Goal: Information Seeking & Learning: Learn about a topic

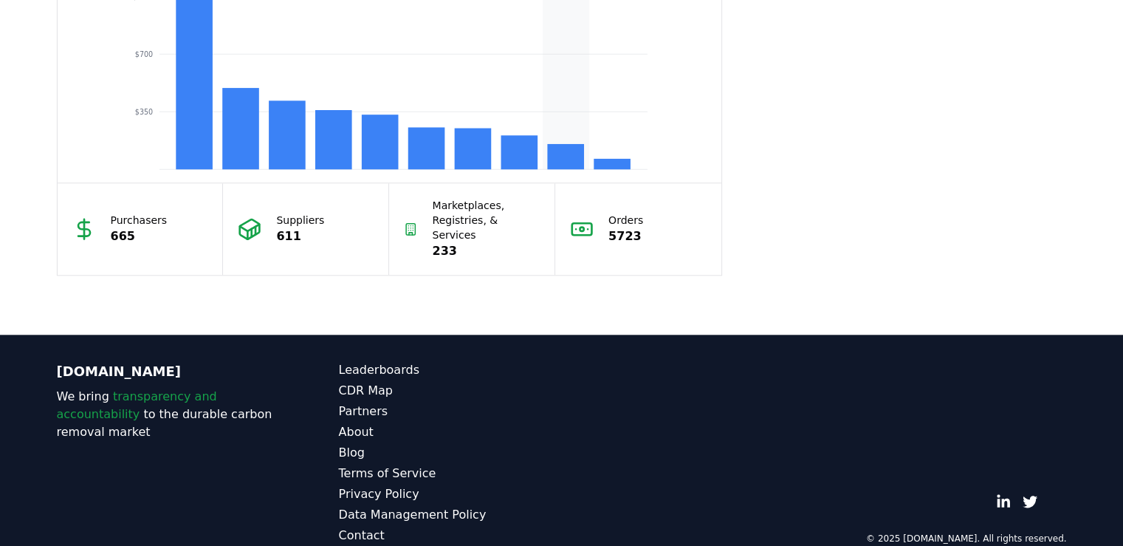
scroll to position [1605, 0]
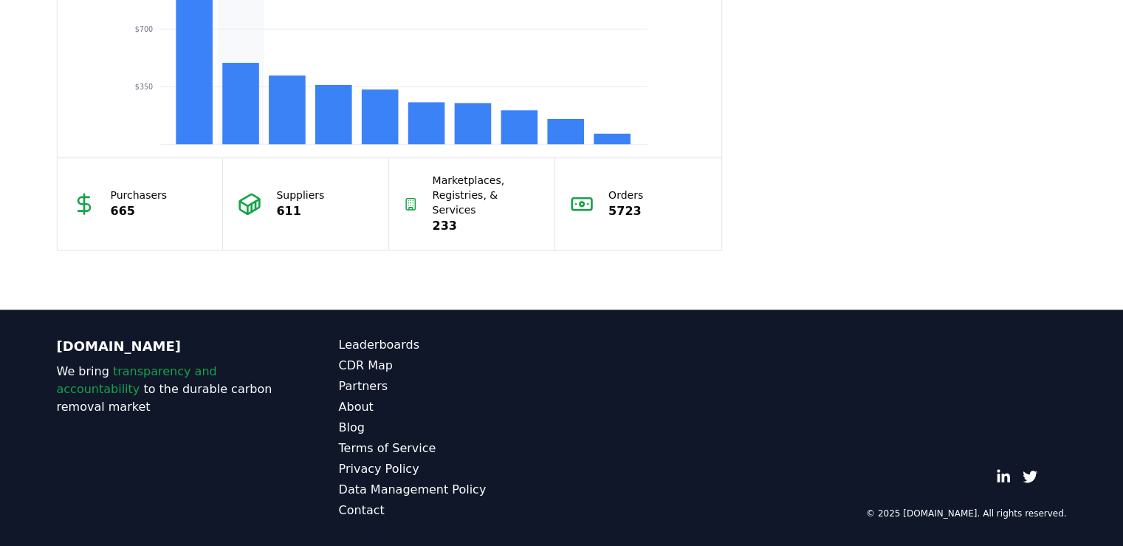
click at [222, 144] on rect at bounding box center [240, 103] width 37 height 81
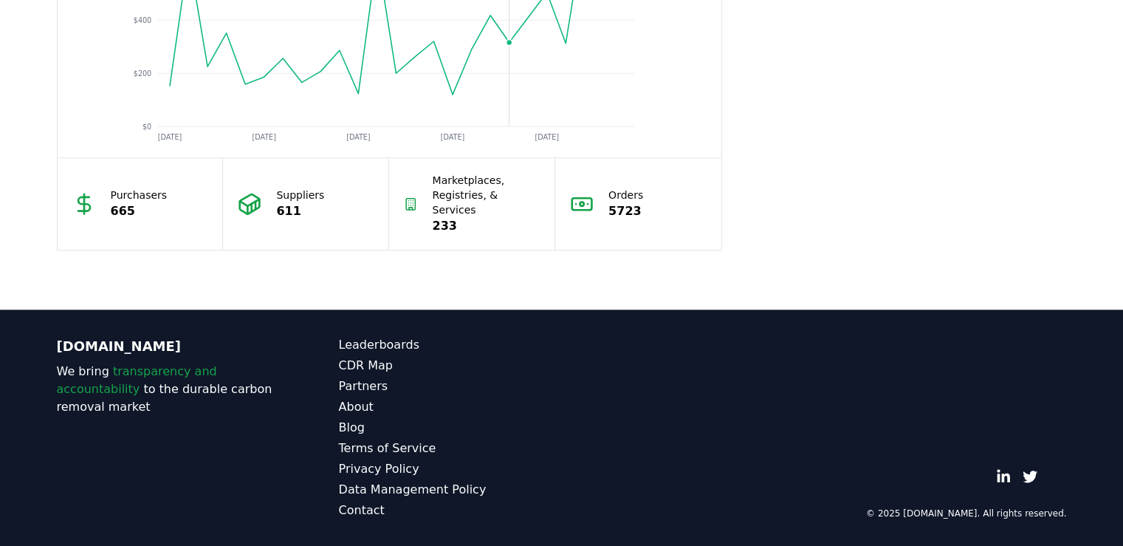
scroll to position [1531, 0]
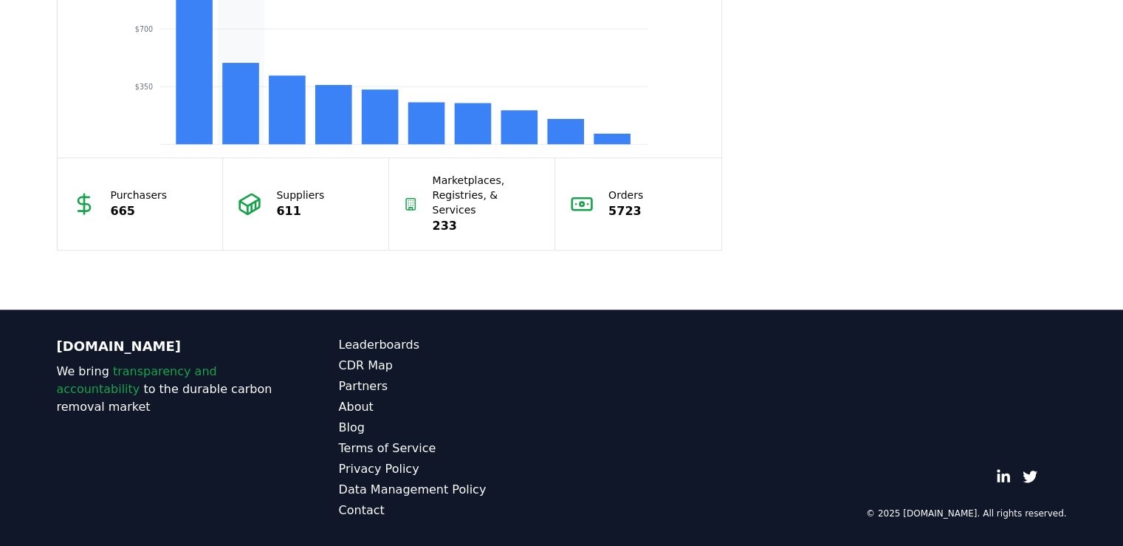
click at [222, 144] on rect at bounding box center [240, 103] width 37 height 81
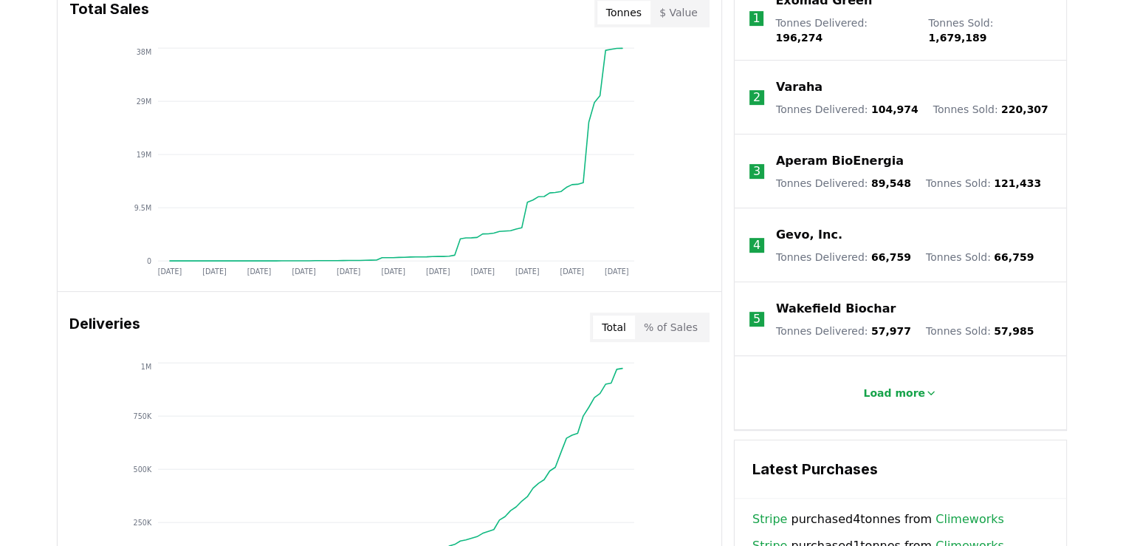
scroll to position [424, 0]
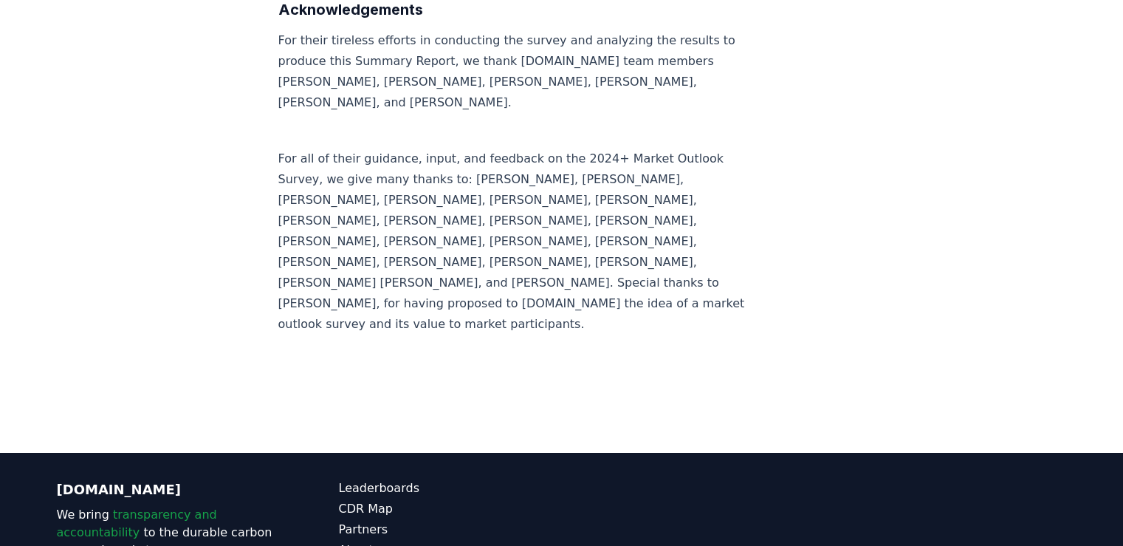
scroll to position [10212, 0]
